Goal: Task Accomplishment & Management: Use online tool/utility

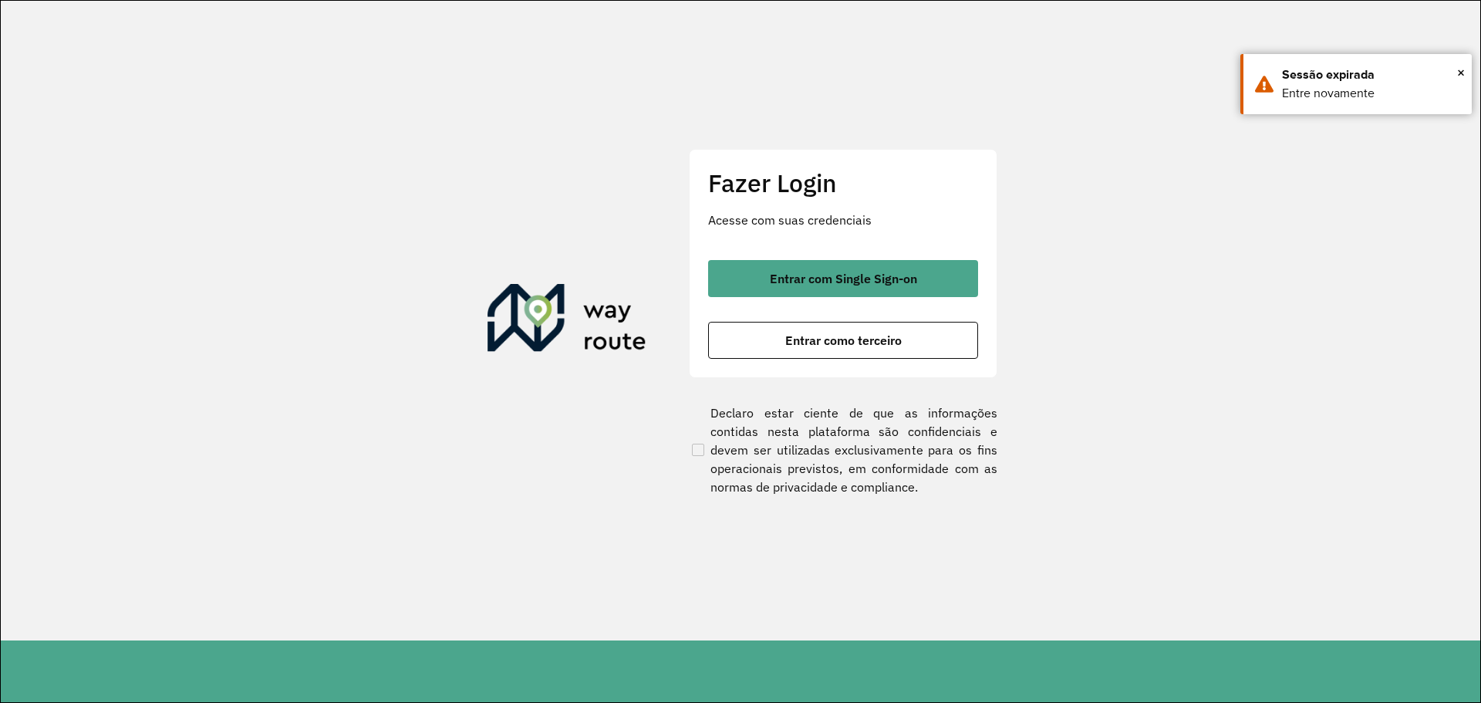
click at [849, 275] on span "Entrar com Single Sign-on" at bounding box center [843, 278] width 147 height 12
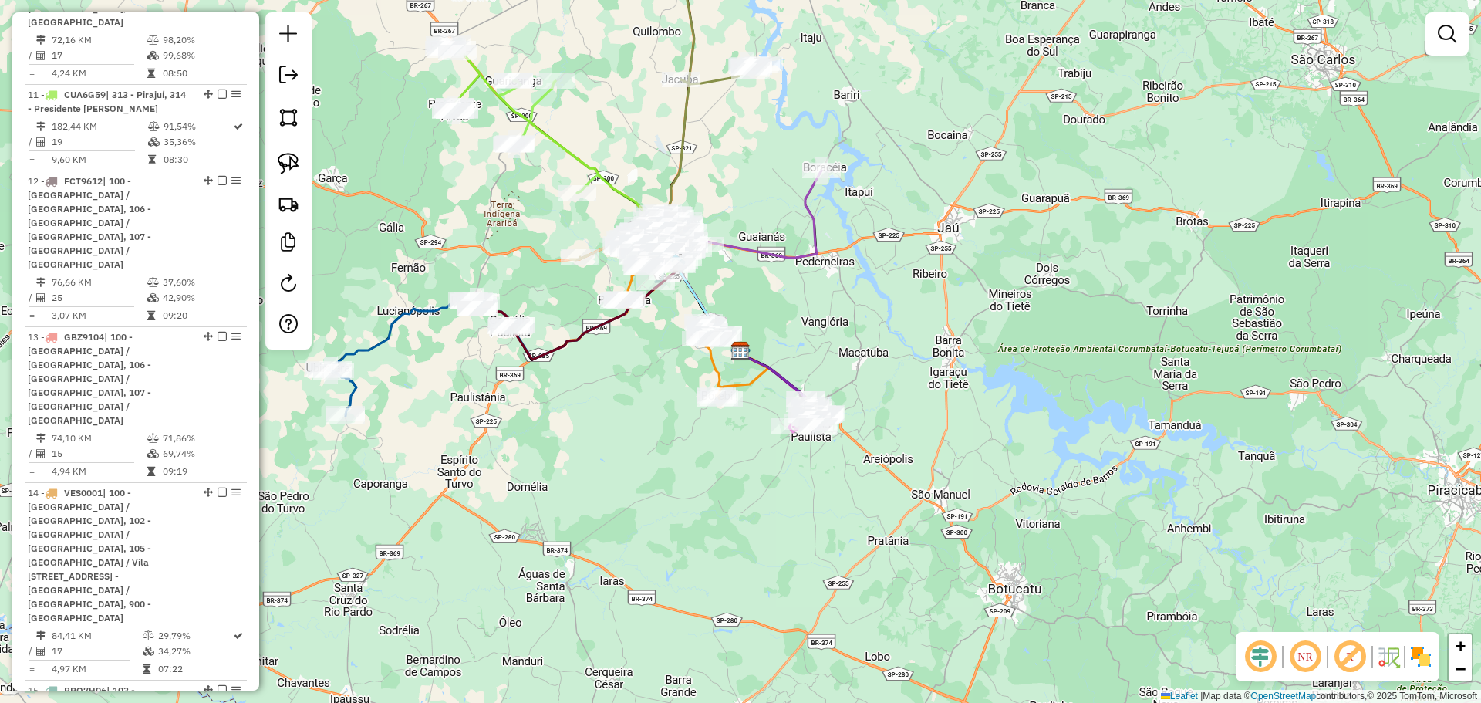
scroll to position [2237, 0]
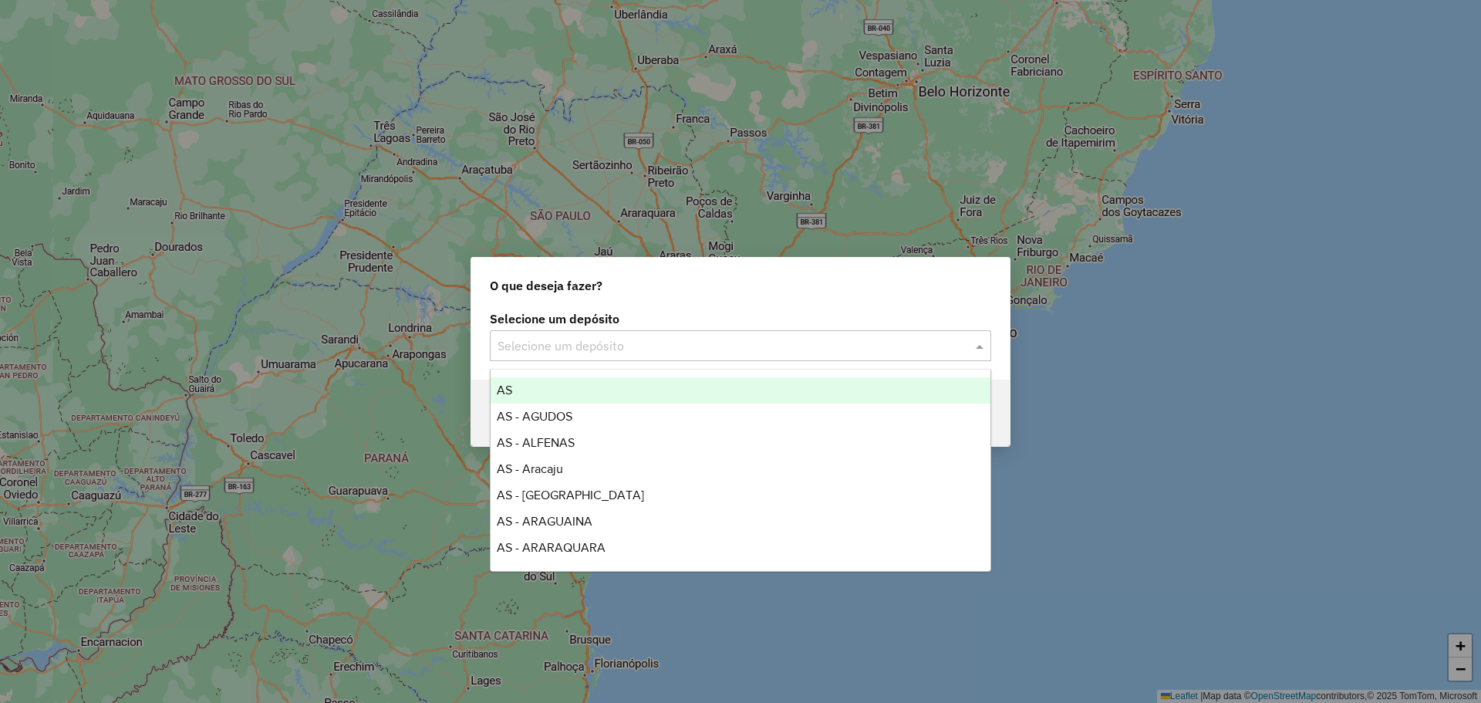
click at [616, 346] on input "text" at bounding box center [725, 346] width 455 height 19
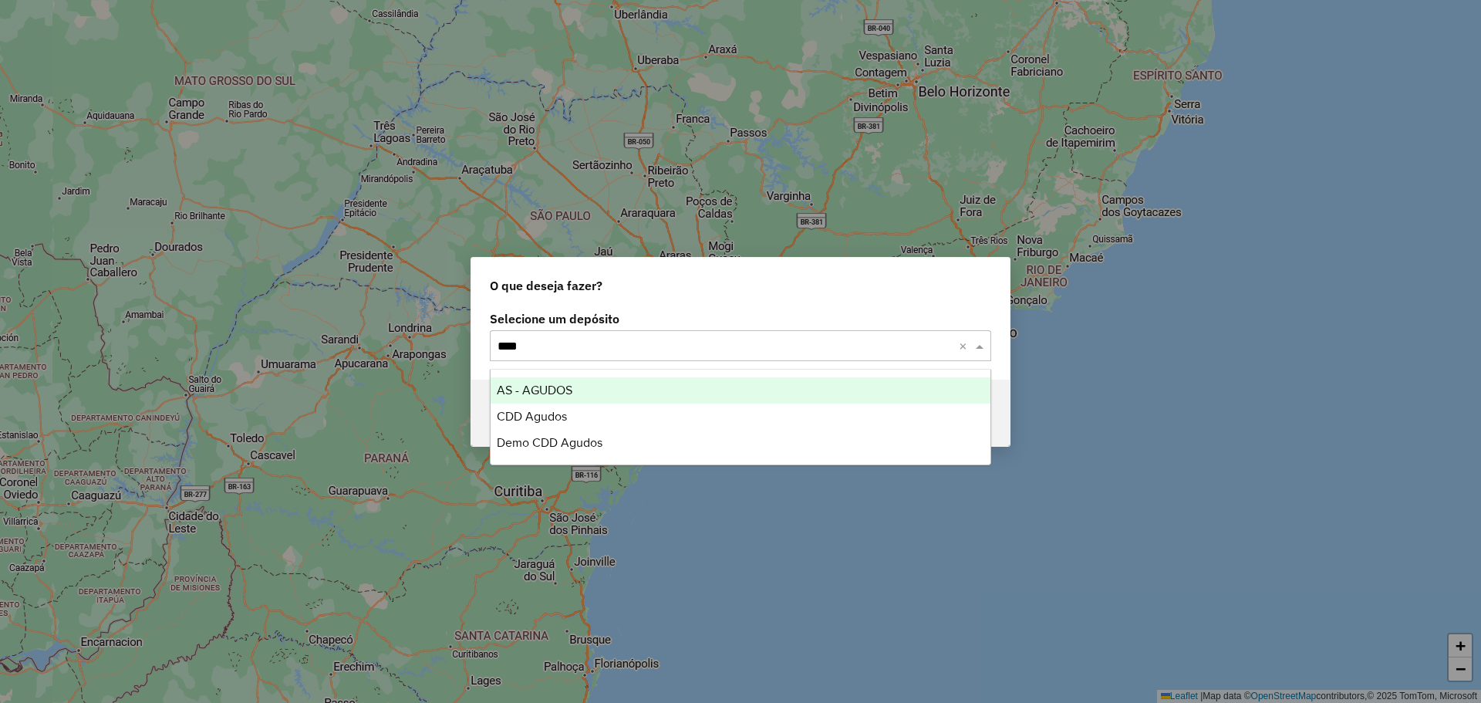
type input "*****"
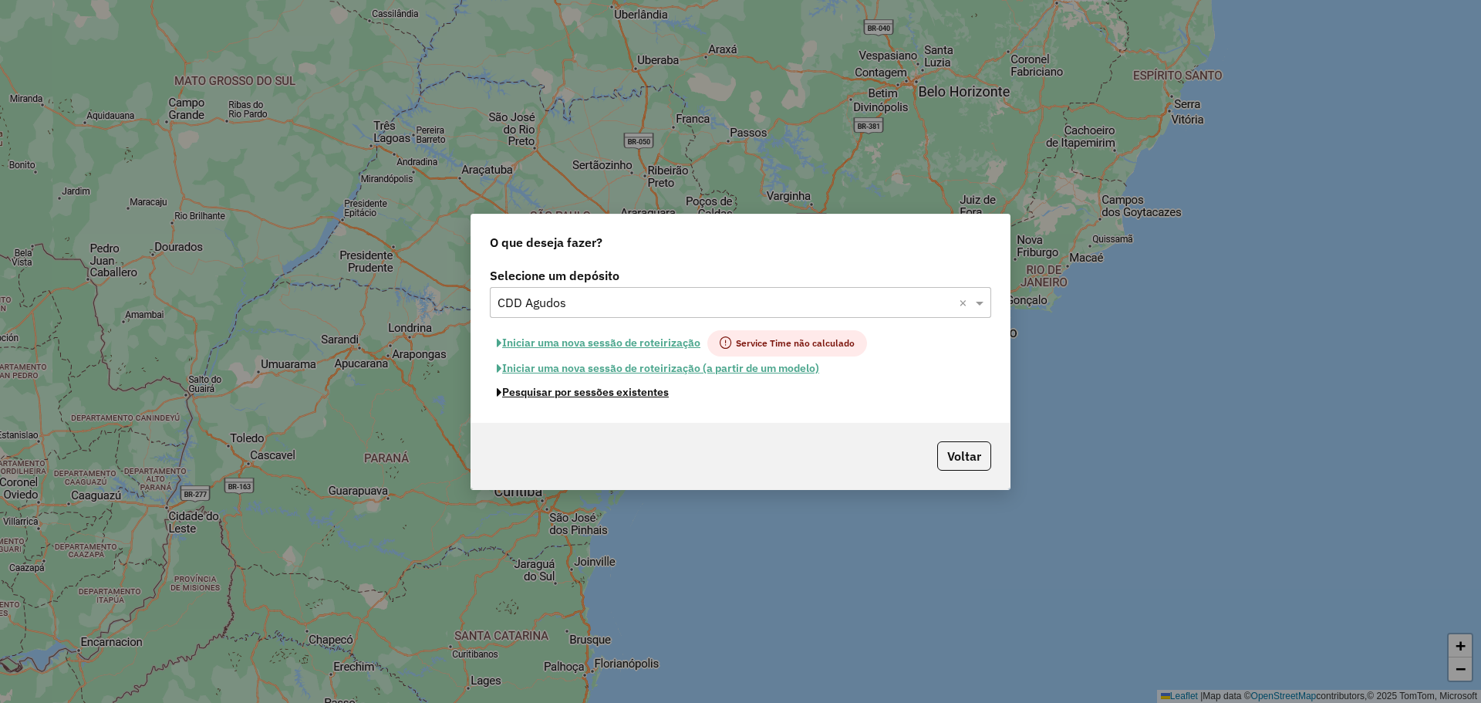
click at [629, 397] on button "Pesquisar por sessões existentes" at bounding box center [583, 392] width 186 height 24
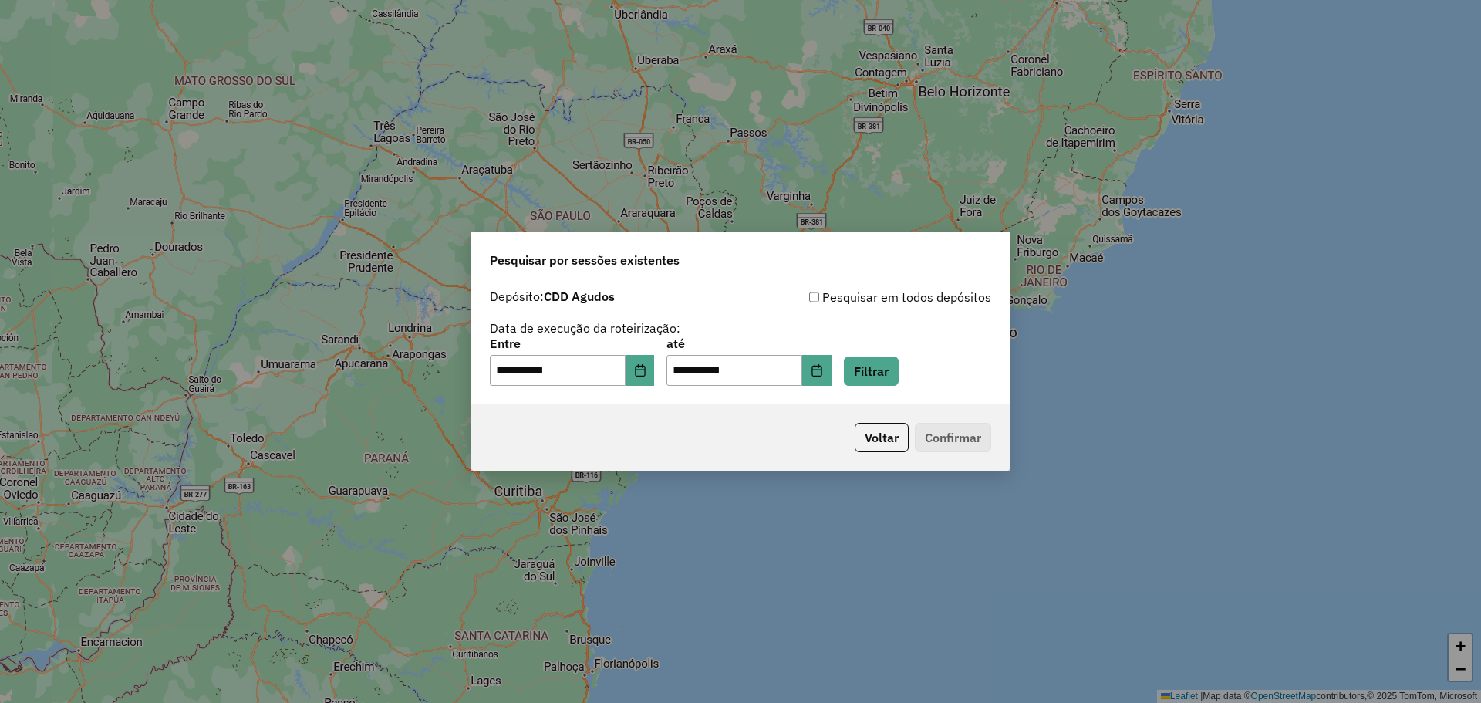
click at [891, 390] on div "**********" at bounding box center [740, 343] width 538 height 123
click at [899, 377] on button "Filtrar" at bounding box center [871, 370] width 55 height 29
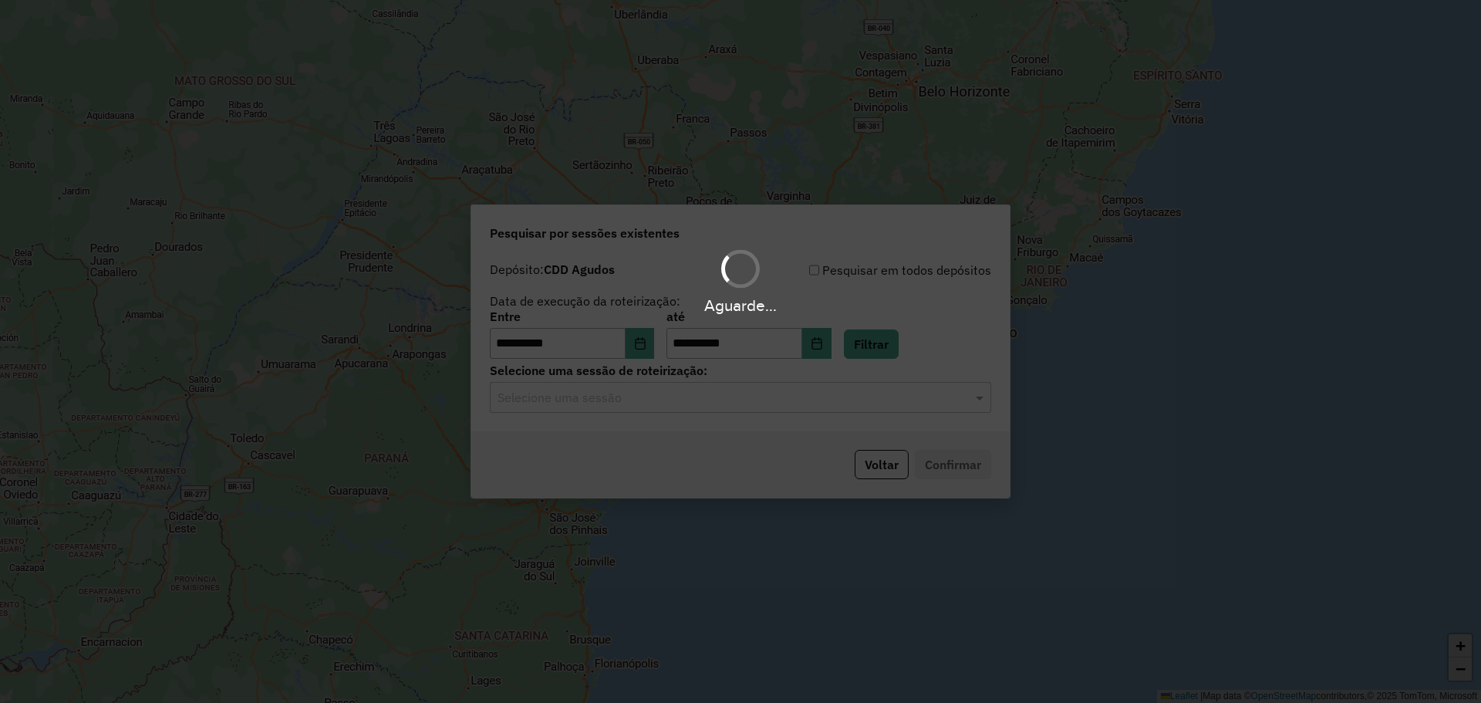
click at [719, 405] on hb-app "**********" at bounding box center [740, 351] width 1481 height 703
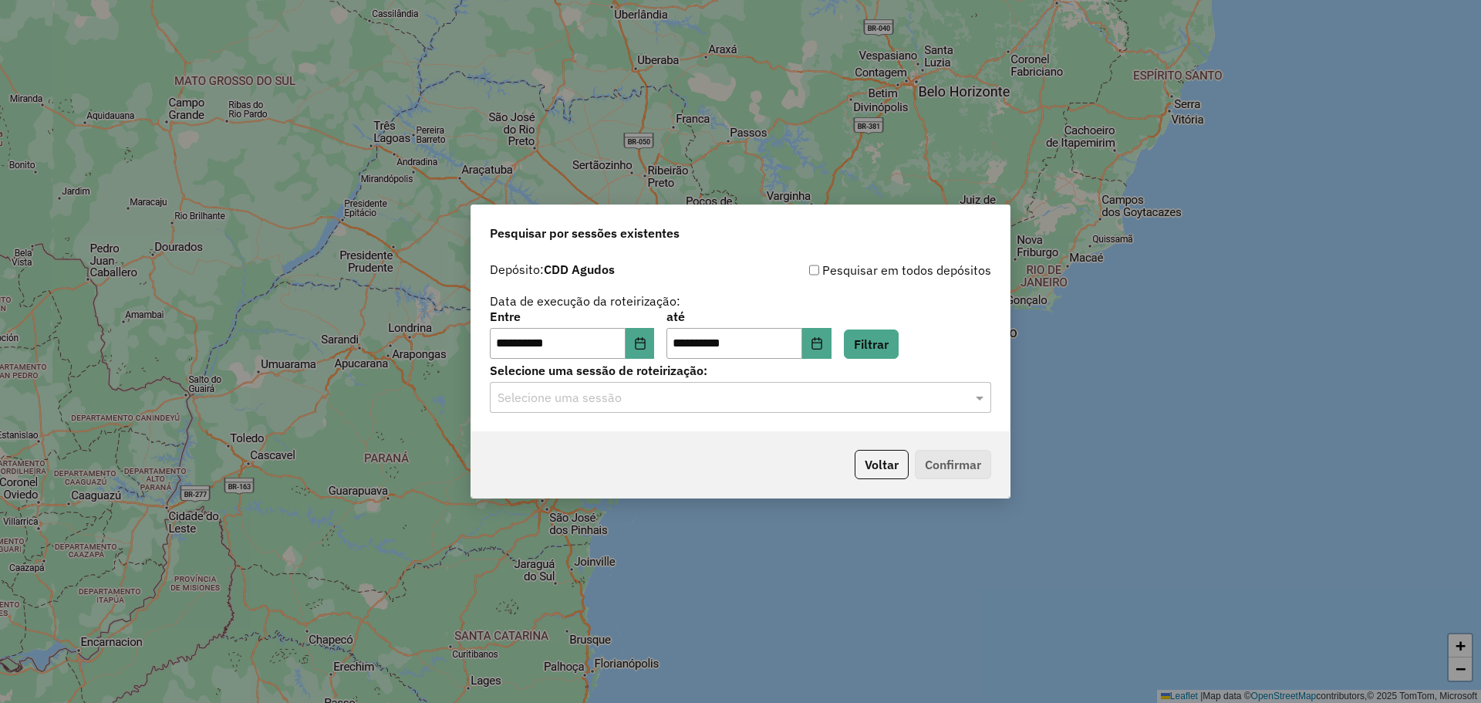
click at [705, 403] on input "text" at bounding box center [725, 398] width 455 height 19
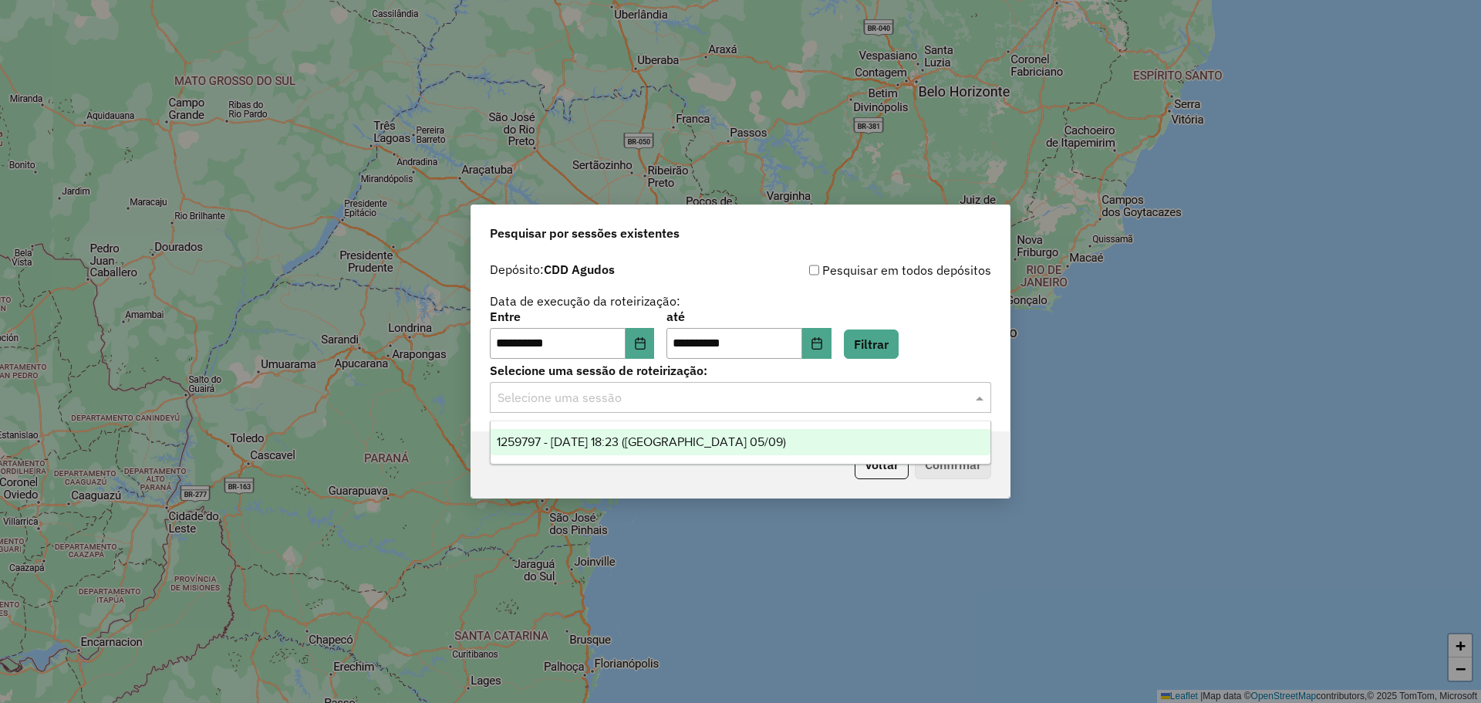
drag, startPoint x: 683, startPoint y: 447, endPoint x: 714, endPoint y: 448, distance: 30.9
click at [683, 447] on span "1259797 - 05/09/2025 18:23 (Agudos 05/09)" at bounding box center [641, 441] width 289 height 13
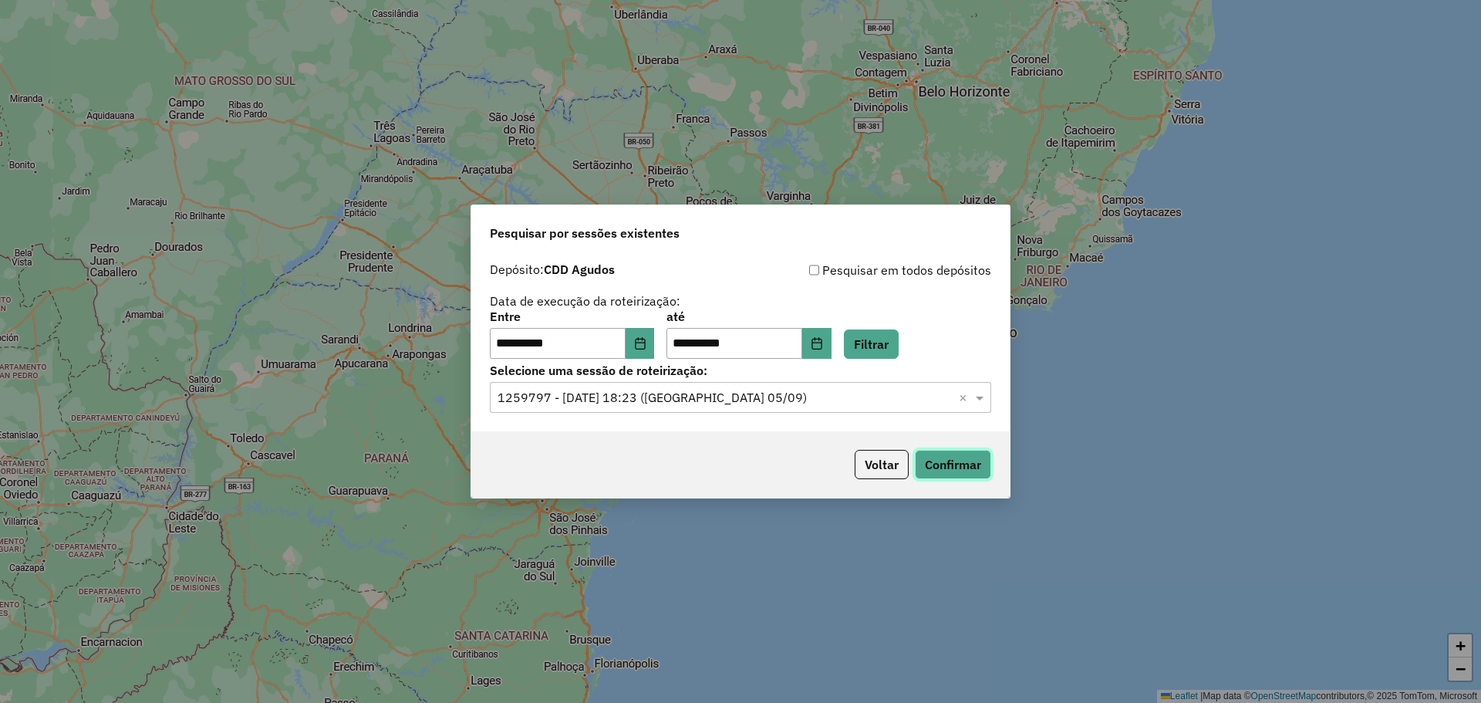
click at [963, 462] on button "Confirmar" at bounding box center [953, 464] width 76 height 29
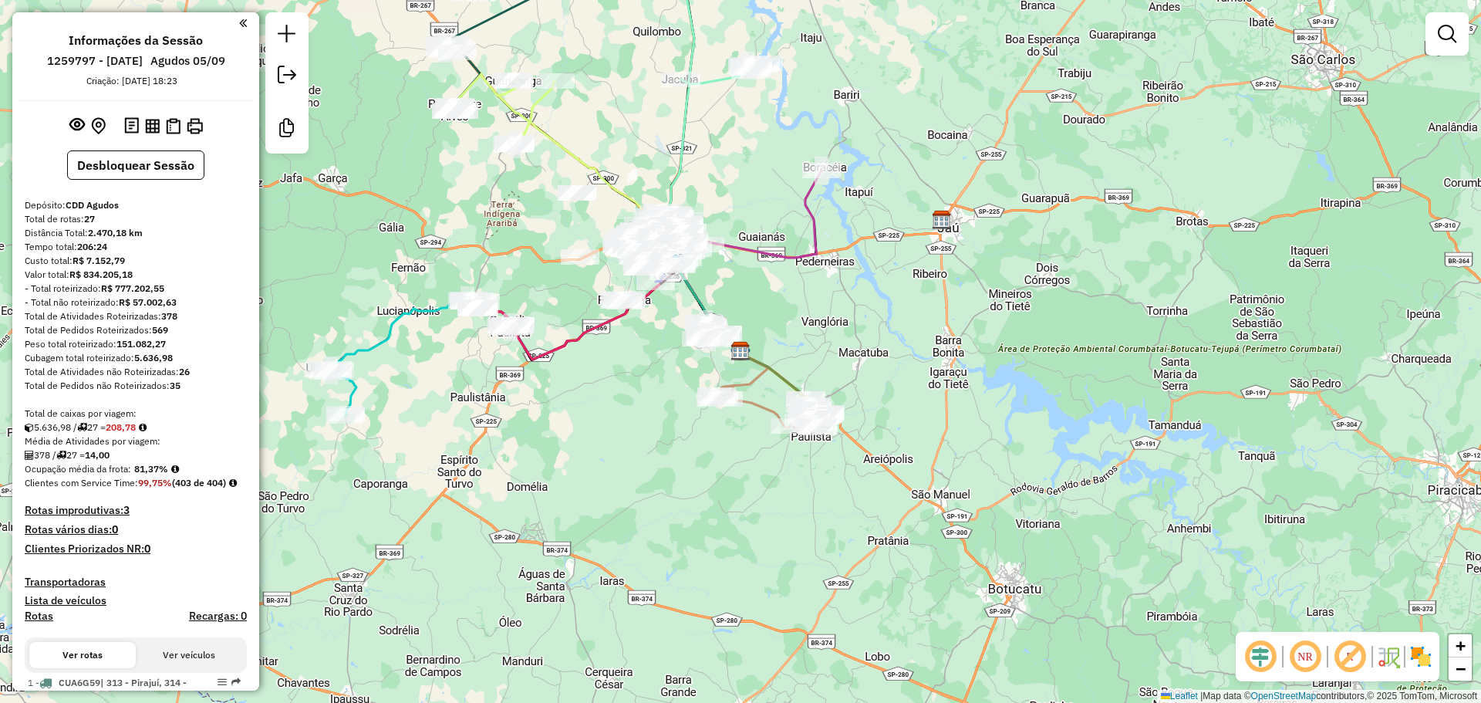
scroll to position [231, 0]
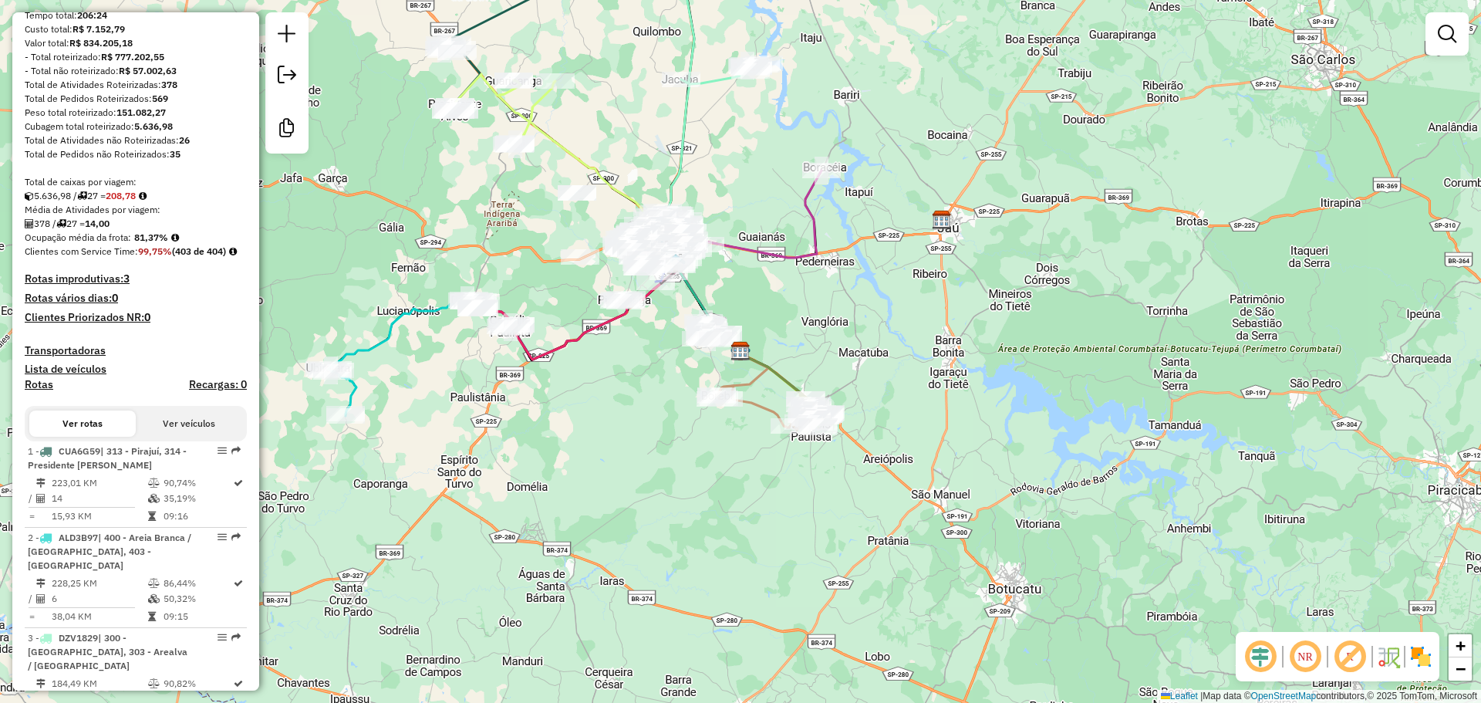
click at [105, 285] on h4 "Rotas improdutivas: 3" at bounding box center [136, 278] width 222 height 13
click at [196, 199] on div "5.636,98 / 27 = 208,78" at bounding box center [136, 196] width 222 height 14
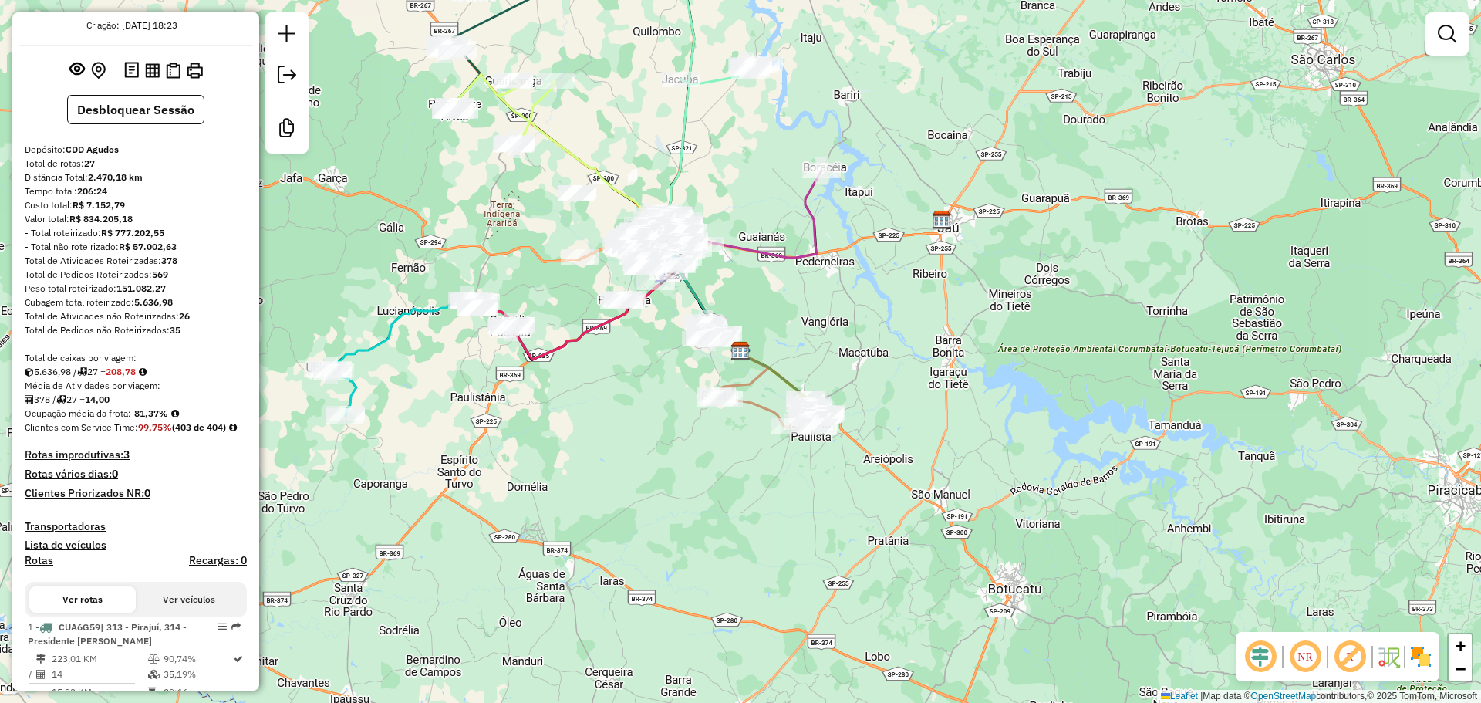
scroll to position [0, 0]
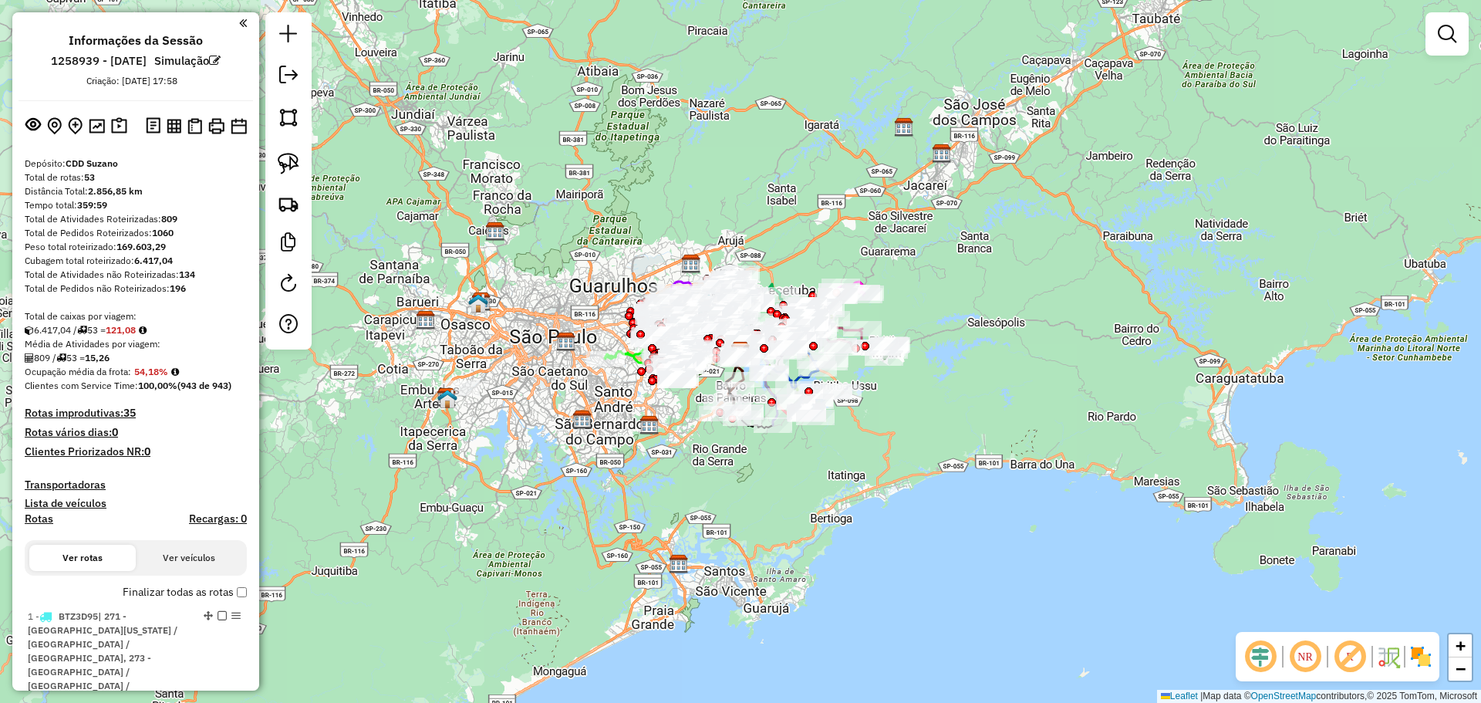
click at [98, 176] on div "Total de rotas: 53" at bounding box center [136, 177] width 222 height 14
